Goal: Information Seeking & Learning: Learn about a topic

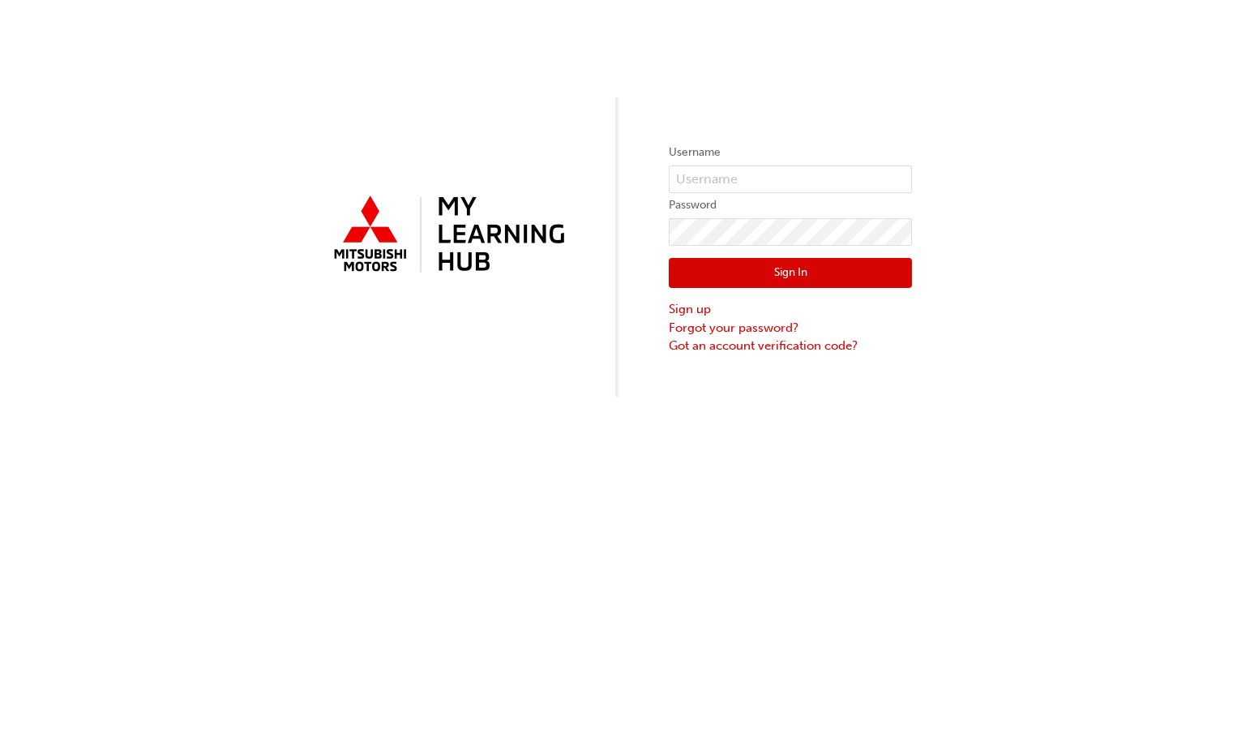
click at [814, 161] on label "Username" at bounding box center [790, 152] width 243 height 19
click at [807, 175] on input "text" at bounding box center [790, 179] width 243 height 28
type input "0005970944"
click at [774, 260] on button "Sign In" at bounding box center [790, 273] width 243 height 31
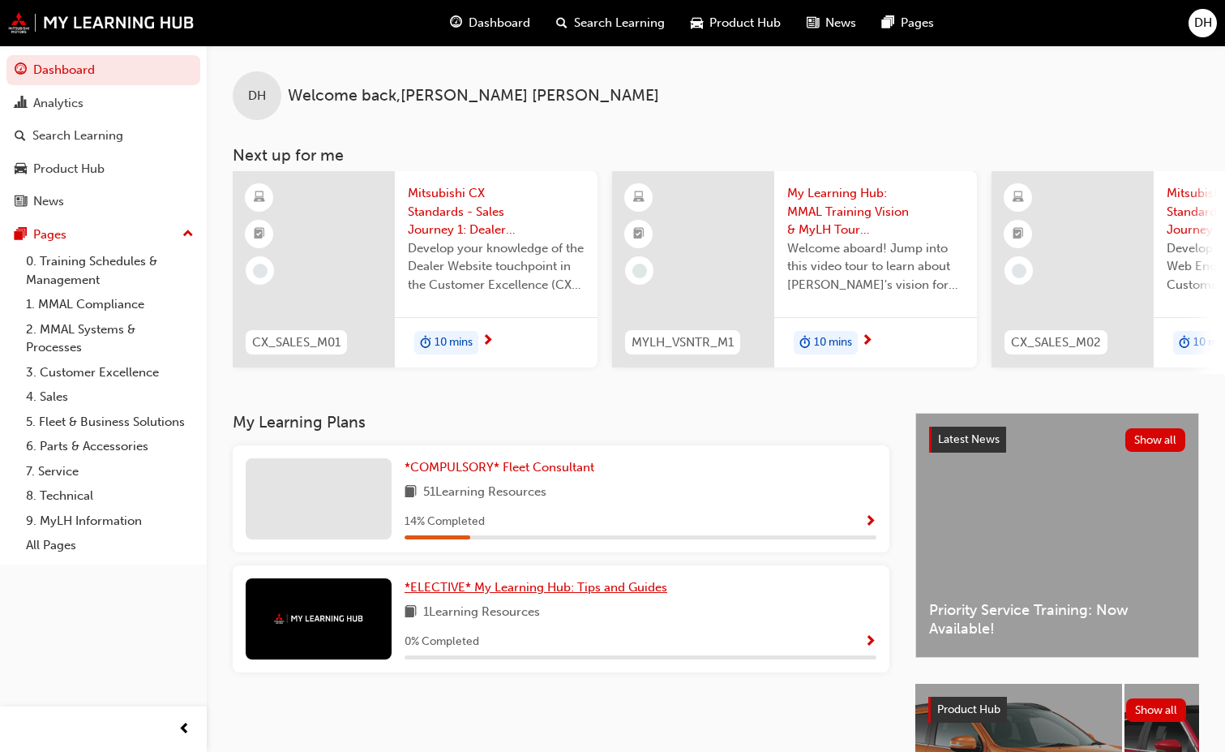
click at [667, 580] on span "*ELECTIVE* My Learning Hub: Tips and Guides" at bounding box center [536, 587] width 263 height 15
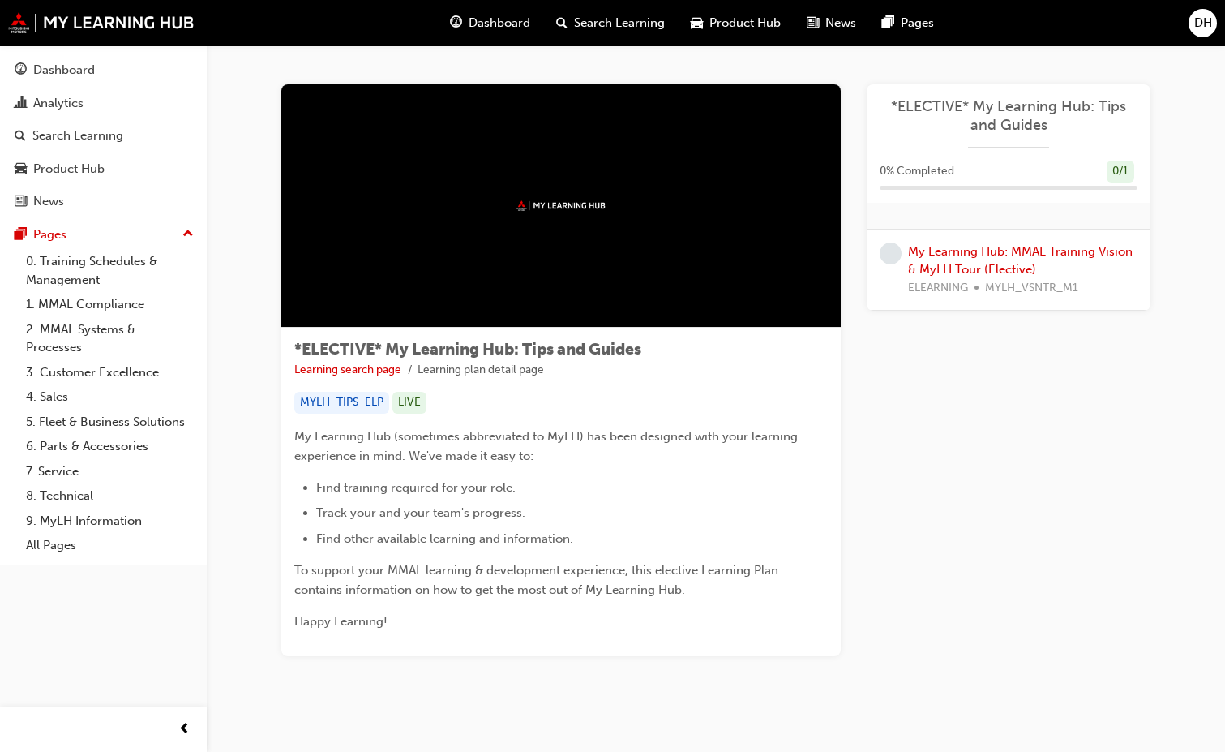
click at [933, 259] on div "My Learning Hub: MMAL Training Vision & MyLH Tour (Elective) ELEARNING MYLH_VSN…" at bounding box center [1022, 269] width 229 height 55
click at [972, 249] on link "My Learning Hub: MMAL Training Vision & MyLH Tour (Elective)" at bounding box center [1020, 260] width 225 height 33
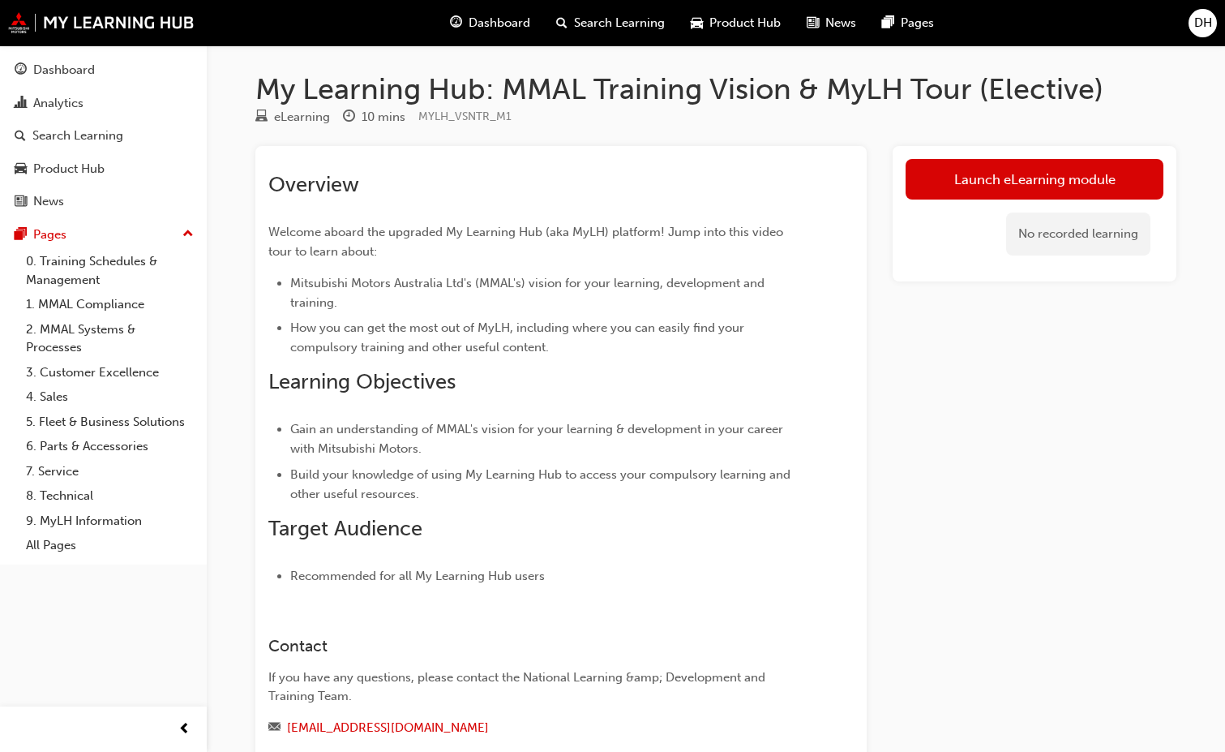
click at [1078, 178] on link "Launch eLearning module" at bounding box center [1035, 179] width 258 height 41
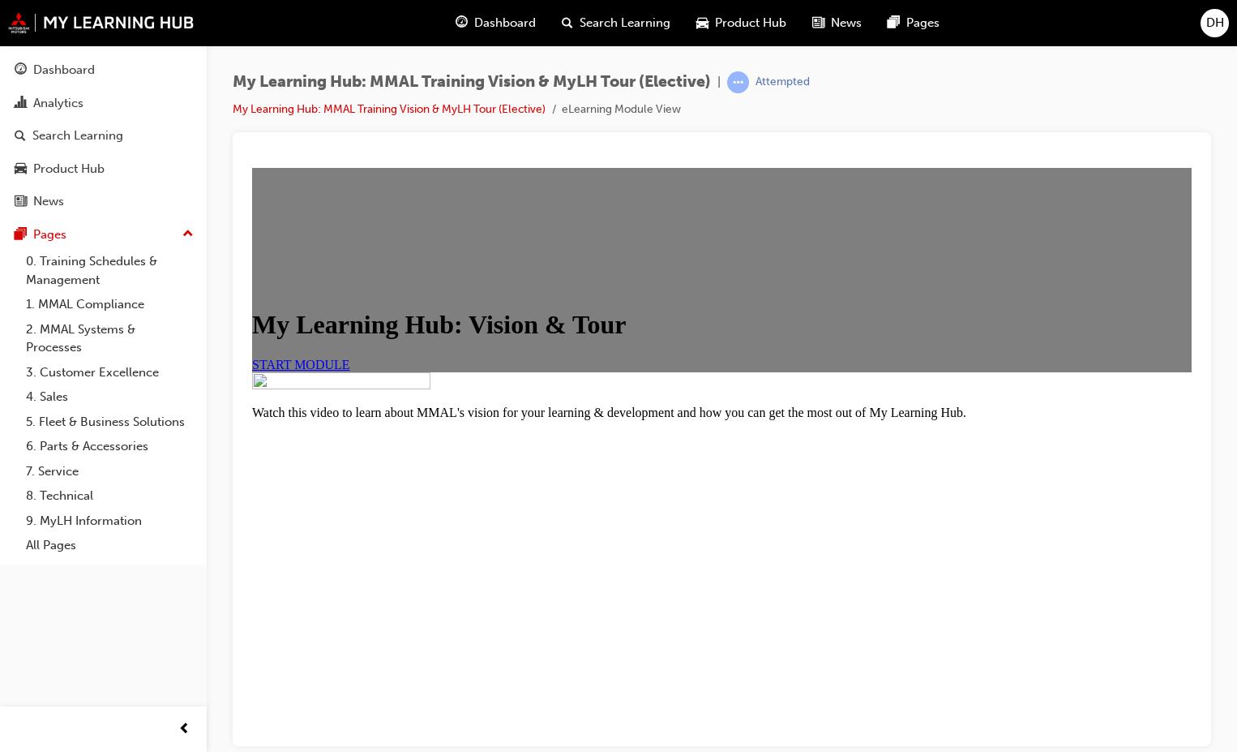
drag, startPoint x: 359, startPoint y: 609, endPoint x: 382, endPoint y: 499, distance: 112.6
click at [350, 371] on link "START MODULE" at bounding box center [301, 364] width 98 height 14
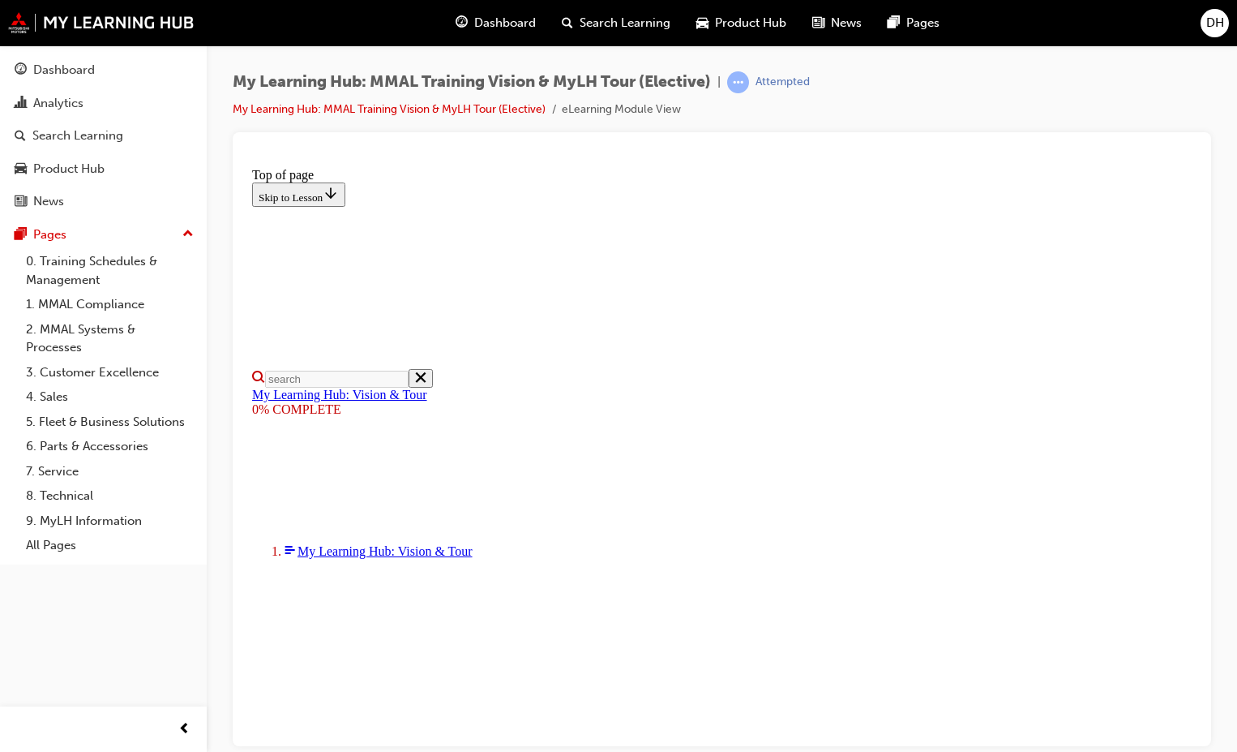
drag, startPoint x: 722, startPoint y: 641, endPoint x: 448, endPoint y: 547, distance: 289.8
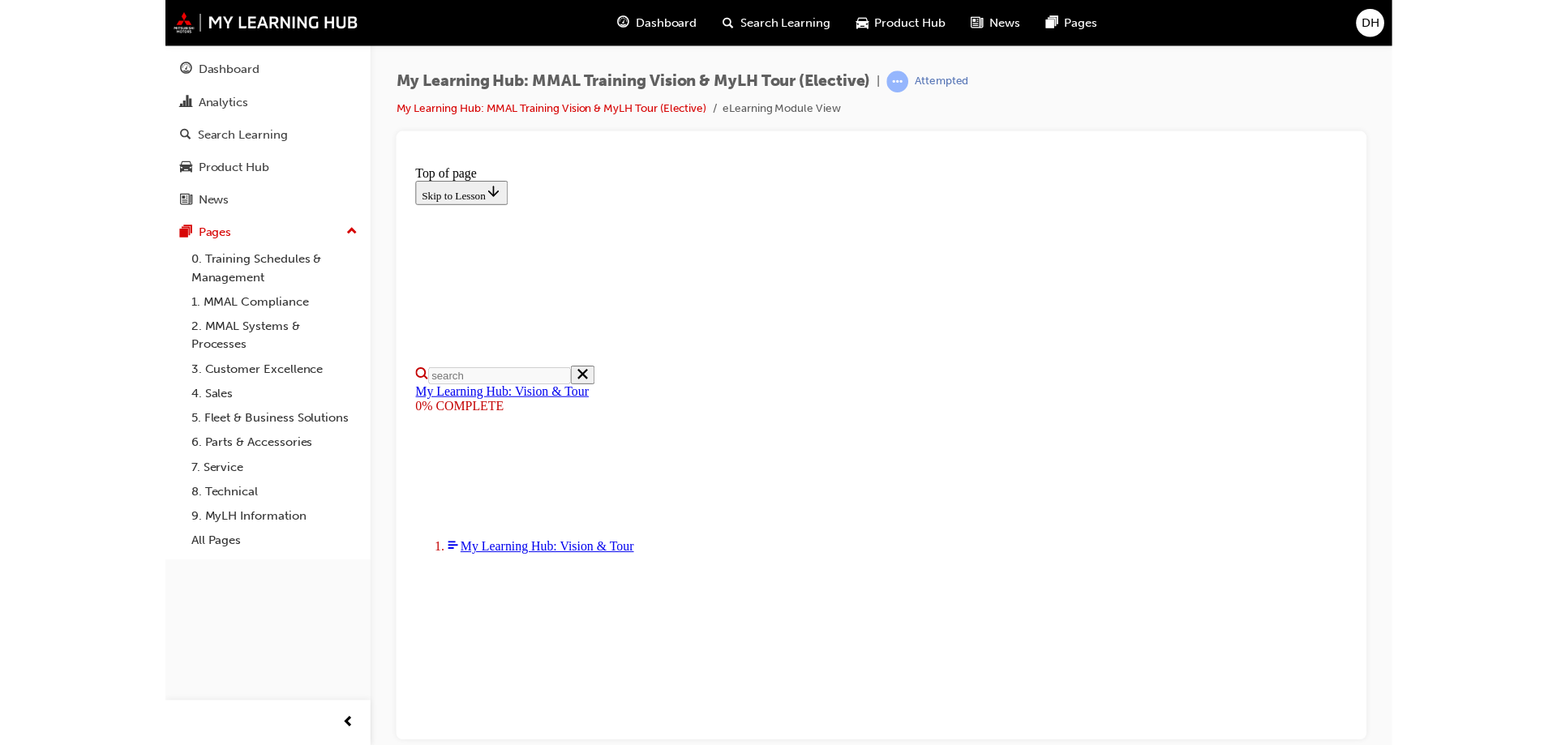
scroll to position [210, 0]
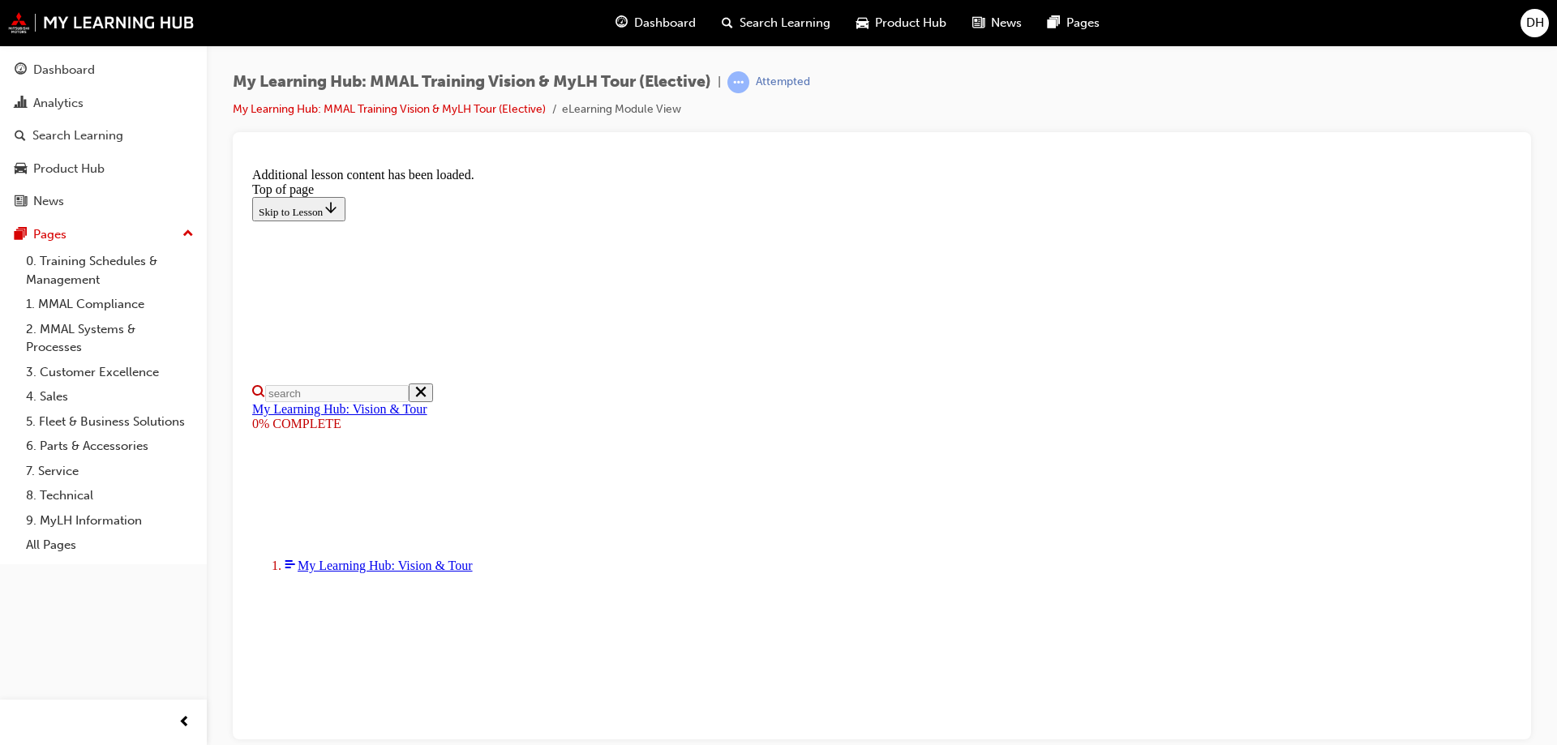
scroll to position [509, 0]
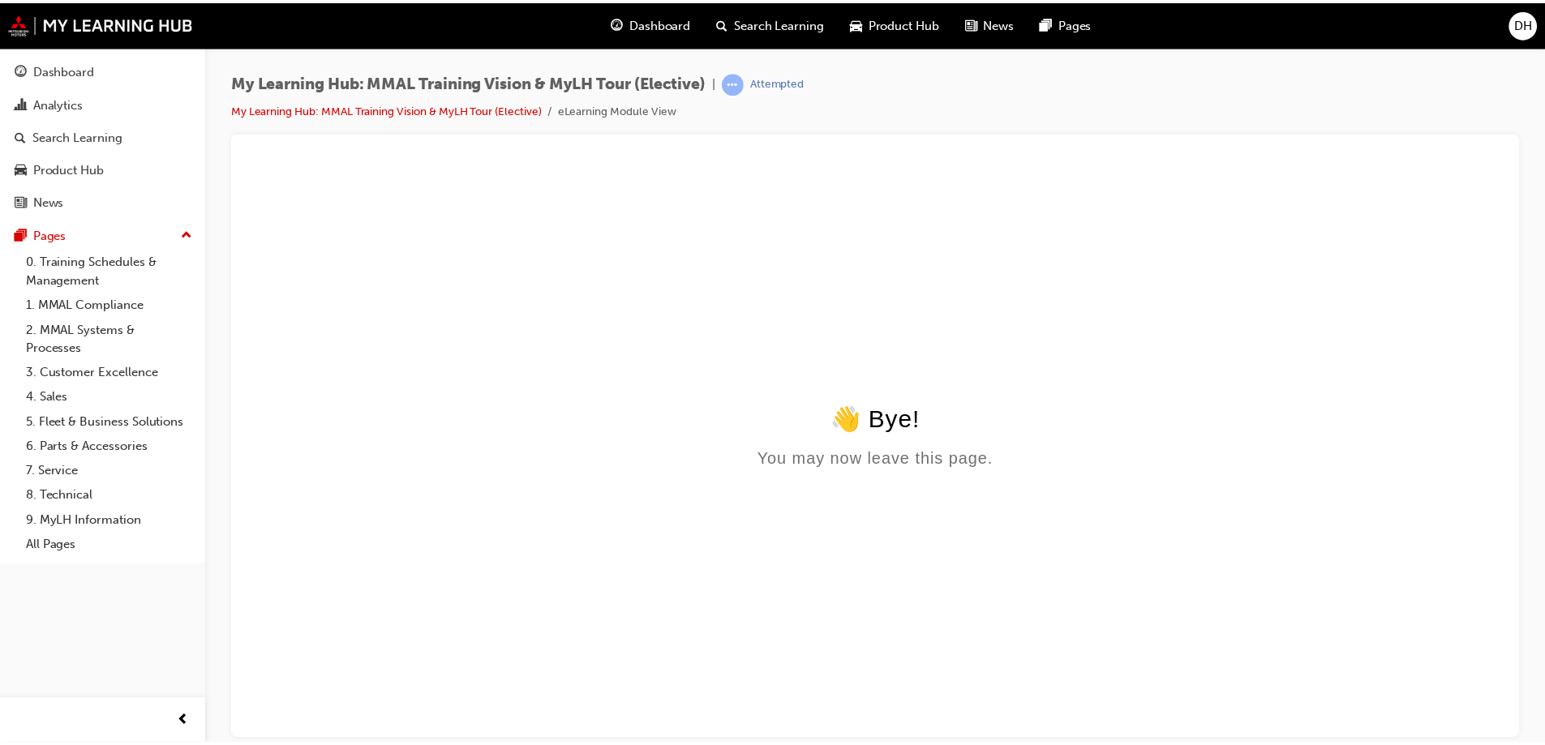
scroll to position [0, 0]
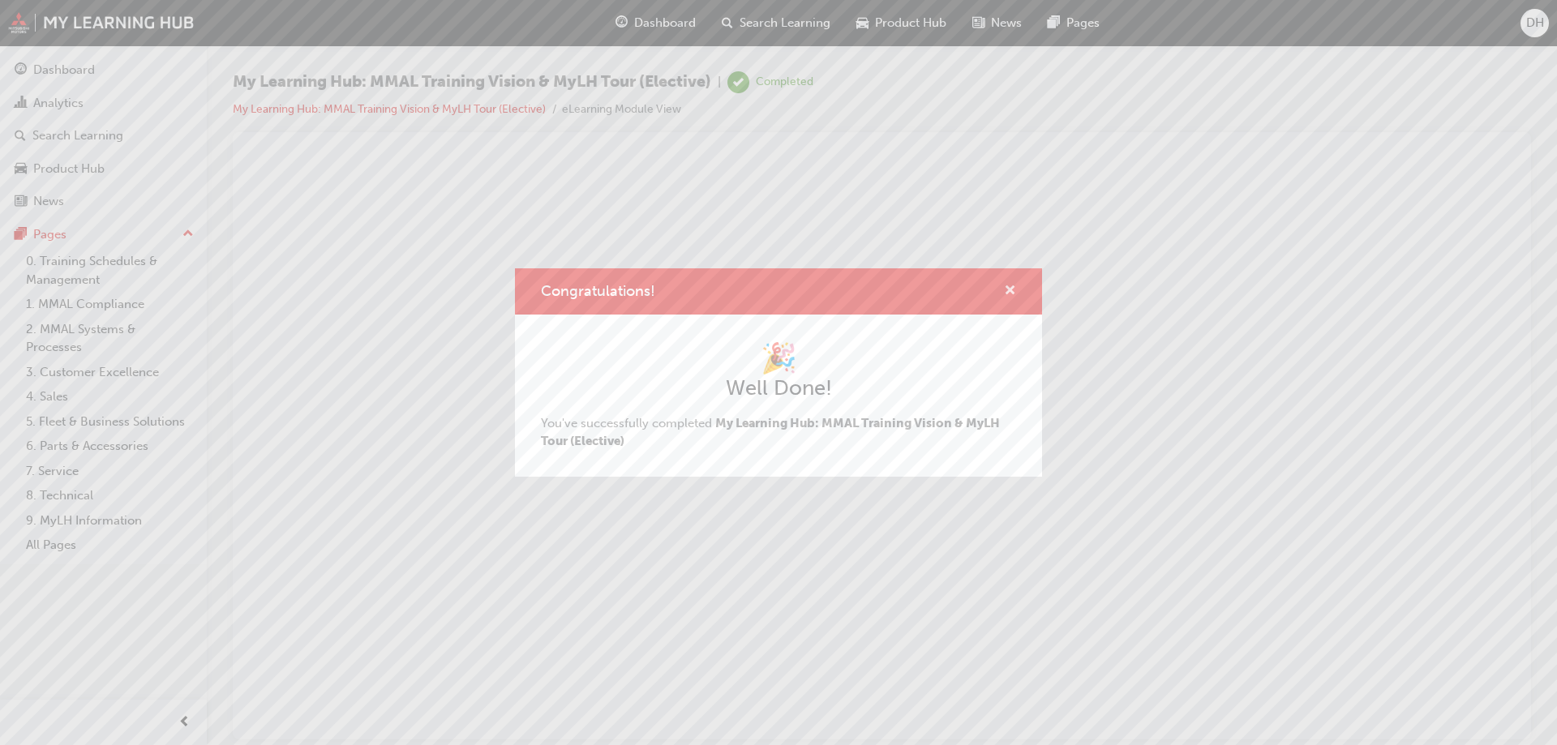
click at [1014, 291] on span "cross-icon" at bounding box center [1010, 292] width 12 height 15
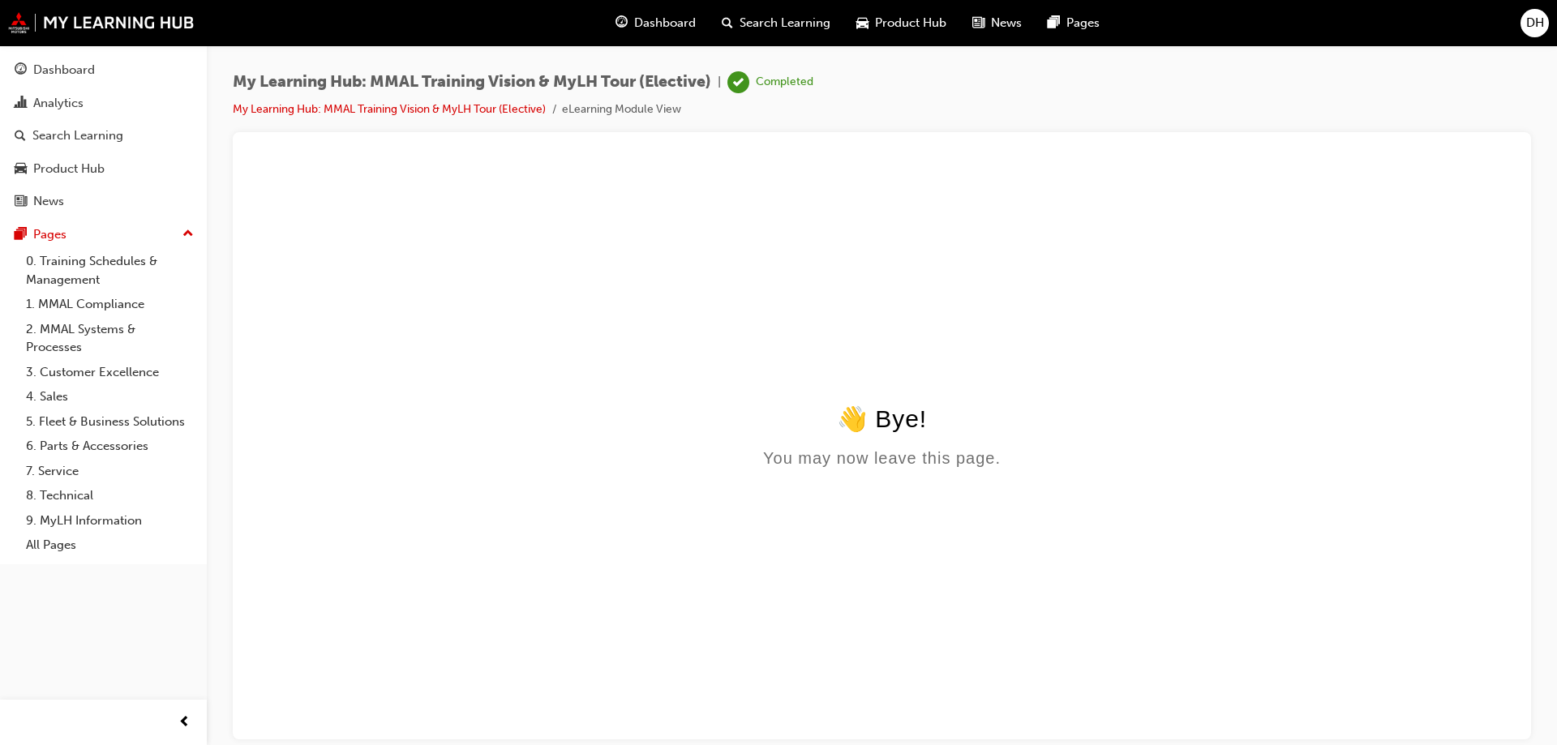
click at [40, 73] on div "Dashboard" at bounding box center [64, 70] width 62 height 19
